Goal: Task Accomplishment & Management: Use online tool/utility

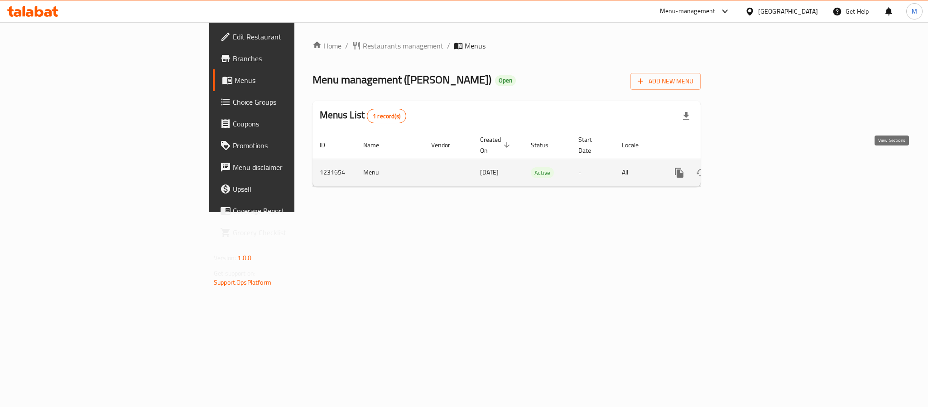
click at [750, 167] on icon "enhanced table" at bounding box center [744, 172] width 11 height 11
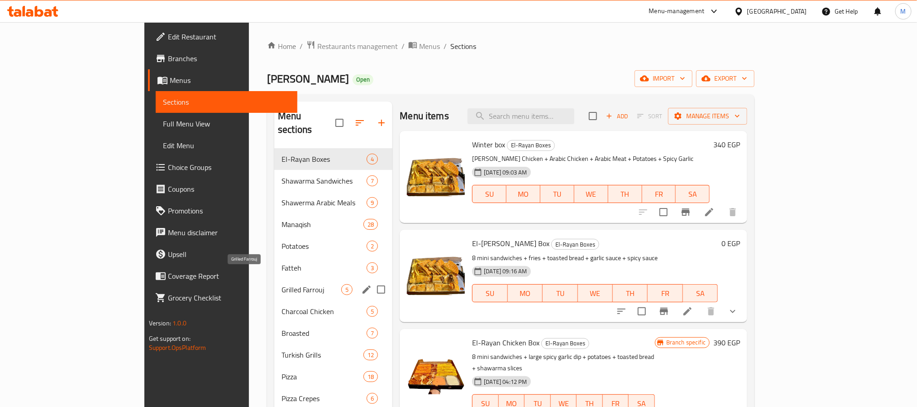
scroll to position [68, 0]
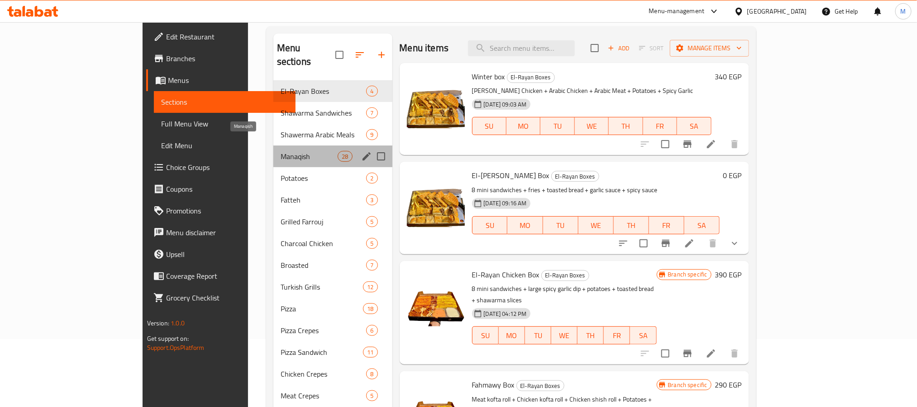
click at [281, 151] on span "Manaqish" at bounding box center [309, 156] width 57 height 11
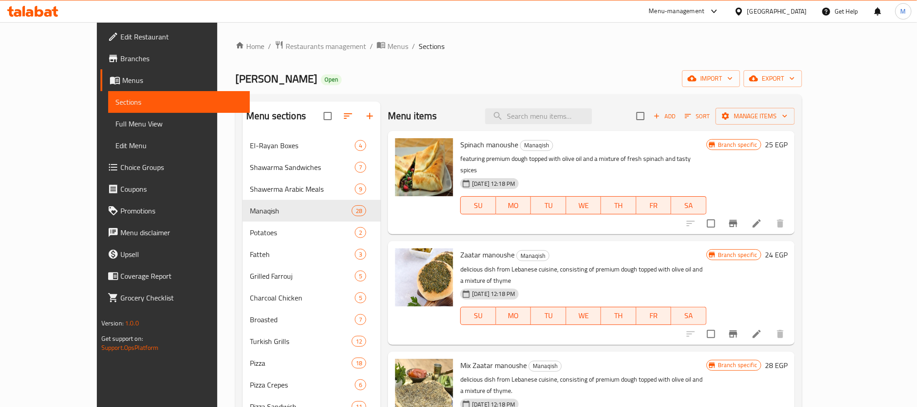
click at [738, 220] on icon "Branch-specific-item" at bounding box center [734, 223] width 8 height 7
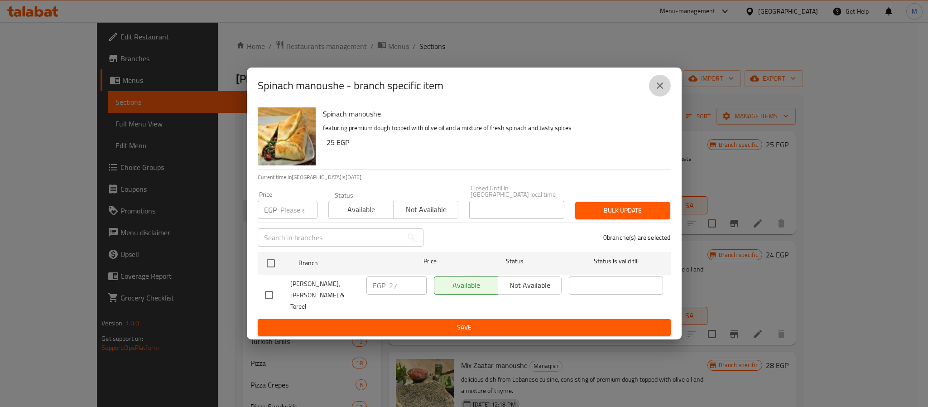
click at [661, 86] on button "close" at bounding box center [660, 86] width 22 height 22
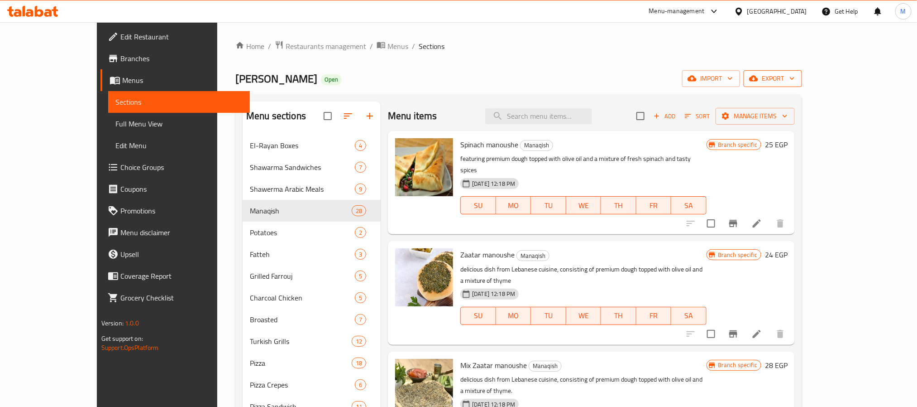
click at [795, 77] on span "export" at bounding box center [773, 78] width 44 height 11
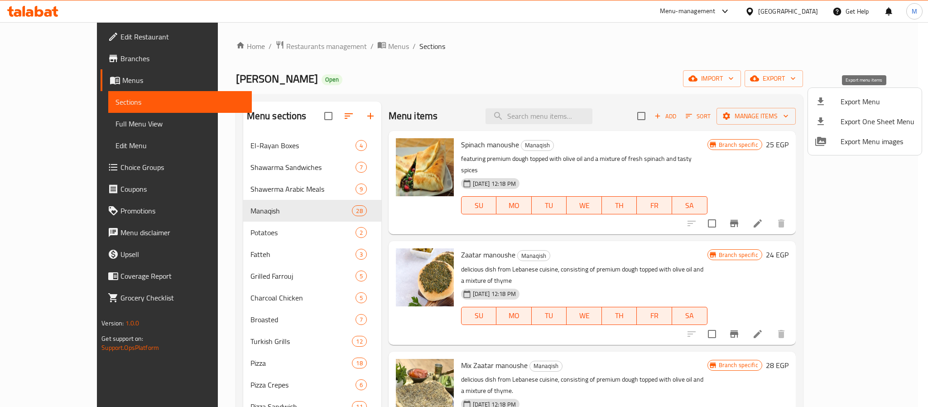
click at [854, 105] on span "Export Menu" at bounding box center [877, 101] width 74 height 11
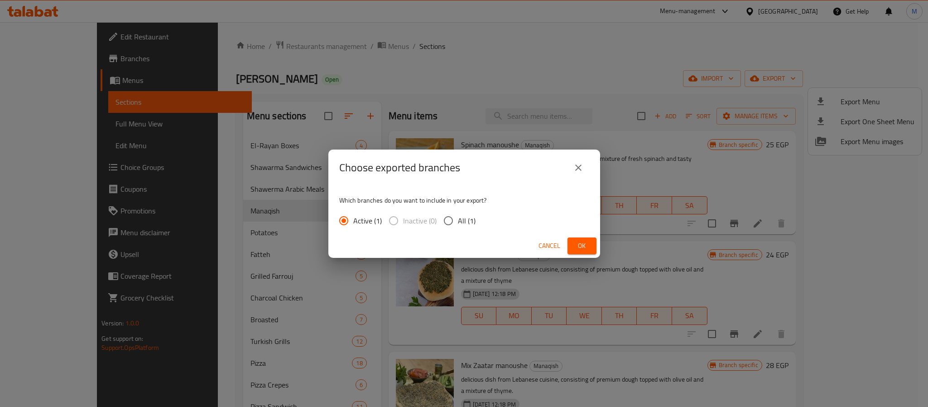
drag, startPoint x: 460, startPoint y: 227, endPoint x: 466, endPoint y: 226, distance: 6.4
click at [460, 226] on span "All (1)" at bounding box center [467, 220] width 18 height 11
click at [458, 226] on input "All (1)" at bounding box center [448, 220] width 19 height 19
radio input "true"
click at [580, 242] on span "Ok" at bounding box center [582, 245] width 14 height 11
